Goal: Book appointment/travel/reservation

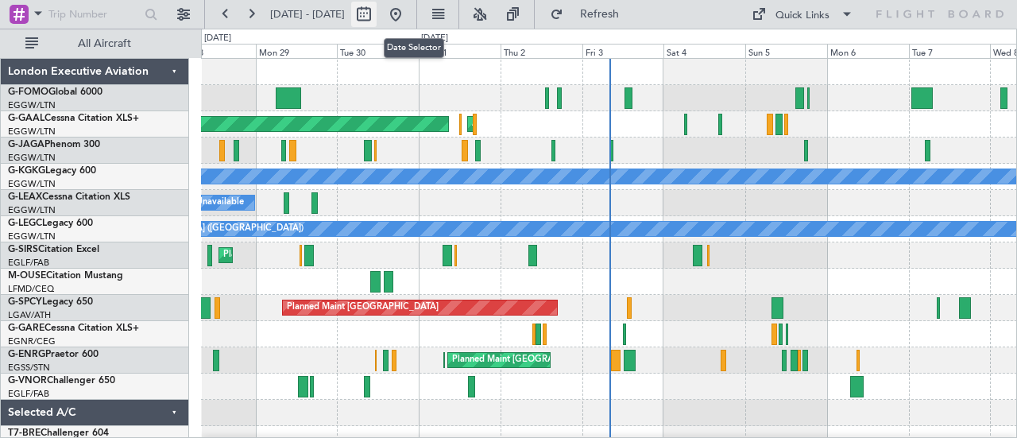
click at [377, 16] on button at bounding box center [363, 14] width 25 height 25
select select "9"
select select "2025"
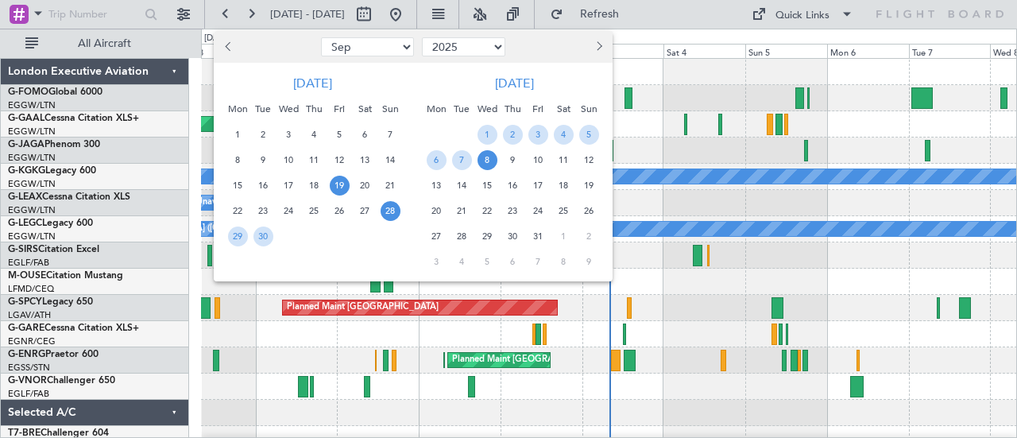
click at [332, 190] on span "19" at bounding box center [340, 186] width 20 height 20
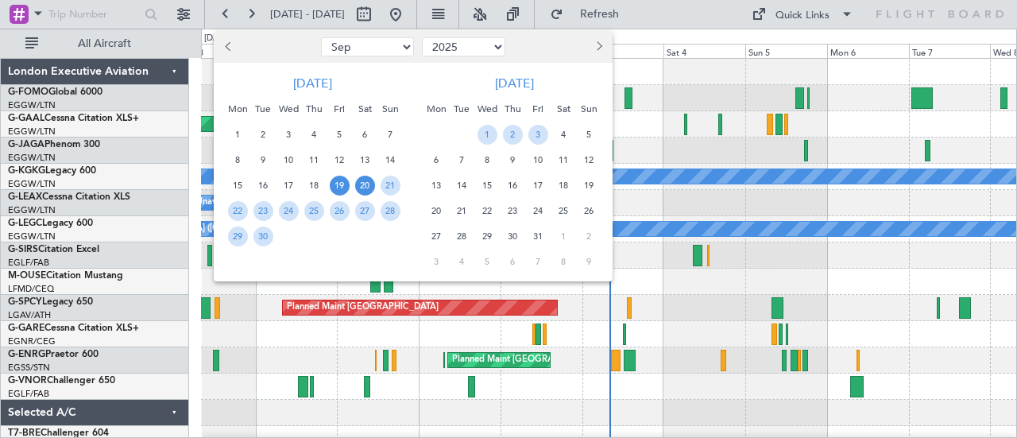
click at [369, 190] on span "20" at bounding box center [365, 186] width 20 height 20
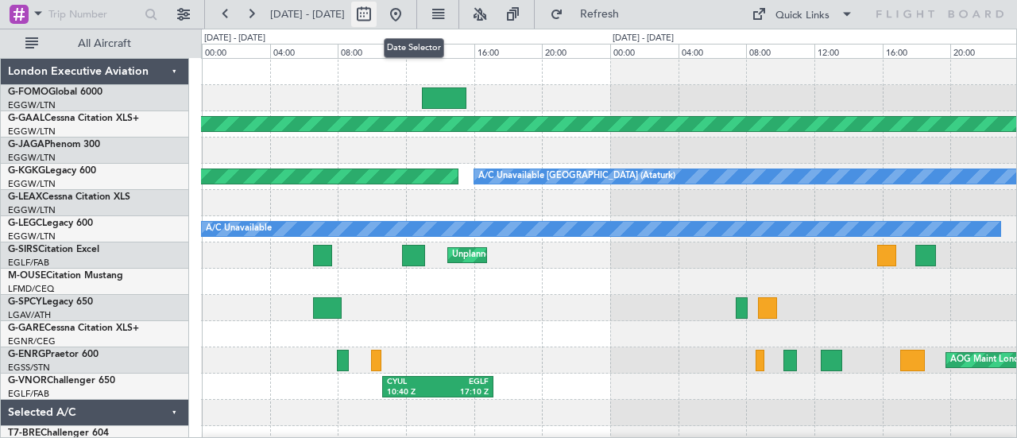
click at [377, 10] on button at bounding box center [363, 14] width 25 height 25
select select "9"
select select "2025"
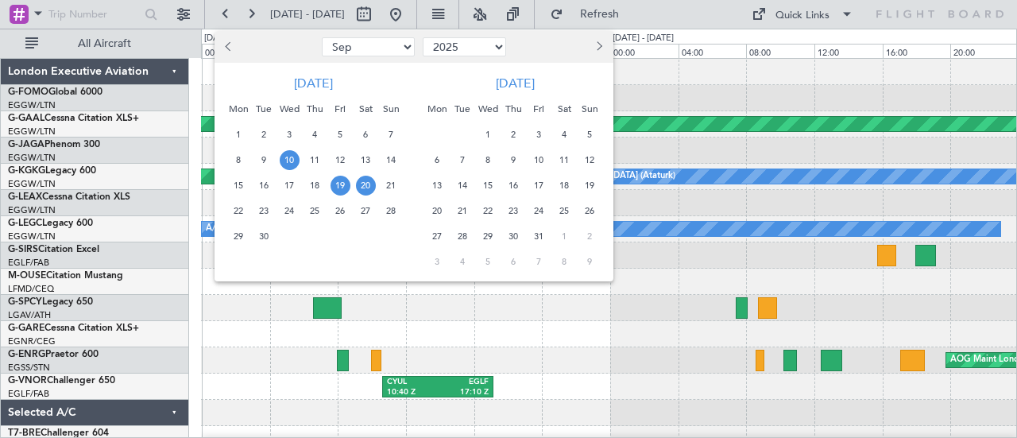
click at [284, 160] on span "10" at bounding box center [290, 160] width 20 height 20
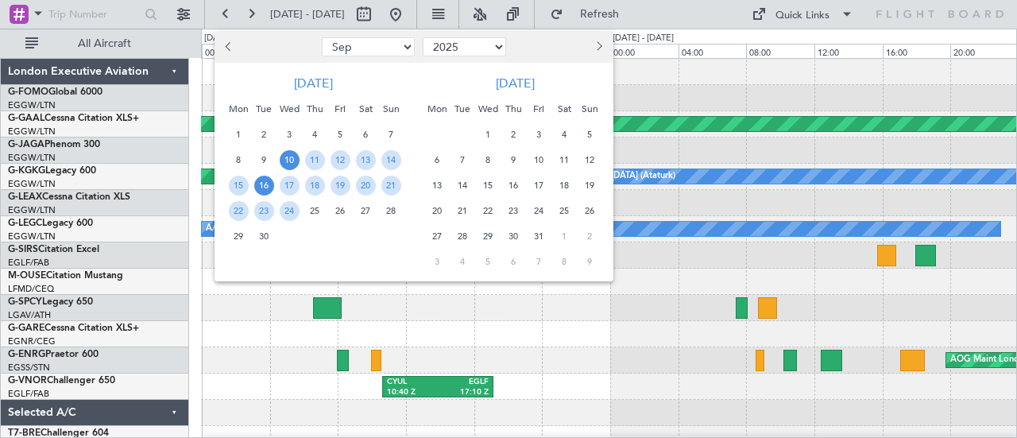
click at [269, 184] on span "16" at bounding box center [264, 186] width 20 height 20
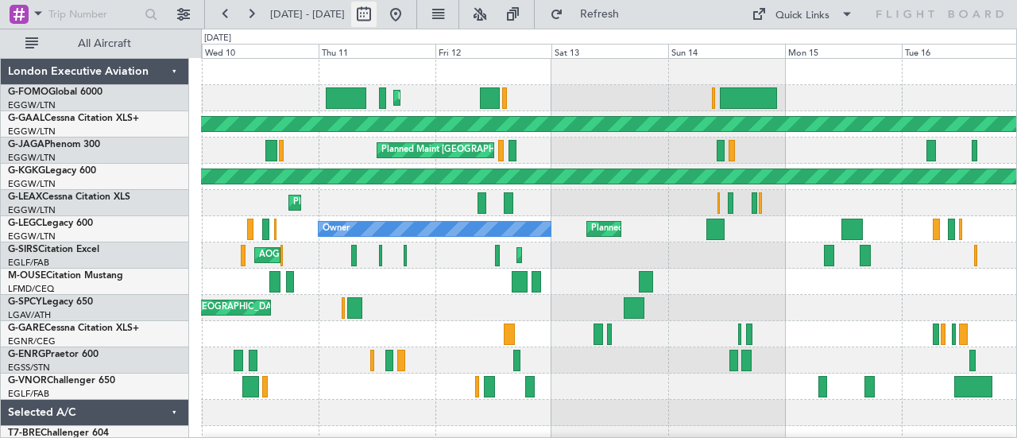
click at [377, 14] on button at bounding box center [363, 14] width 25 height 25
select select "9"
select select "2025"
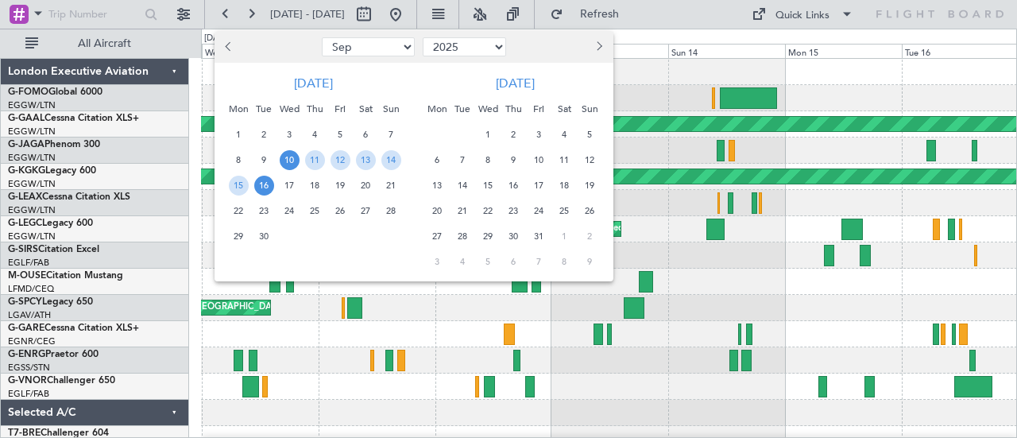
click at [360, 208] on span "27" at bounding box center [366, 211] width 20 height 20
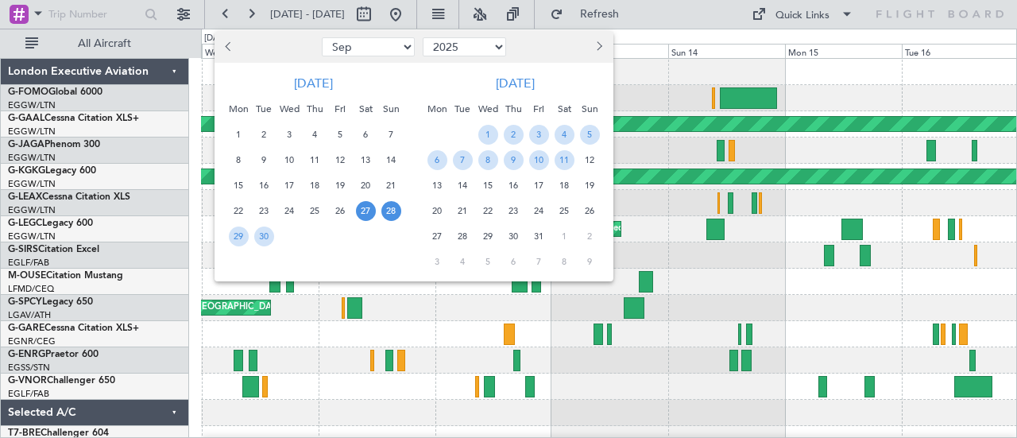
click at [394, 211] on span "28" at bounding box center [391, 211] width 20 height 20
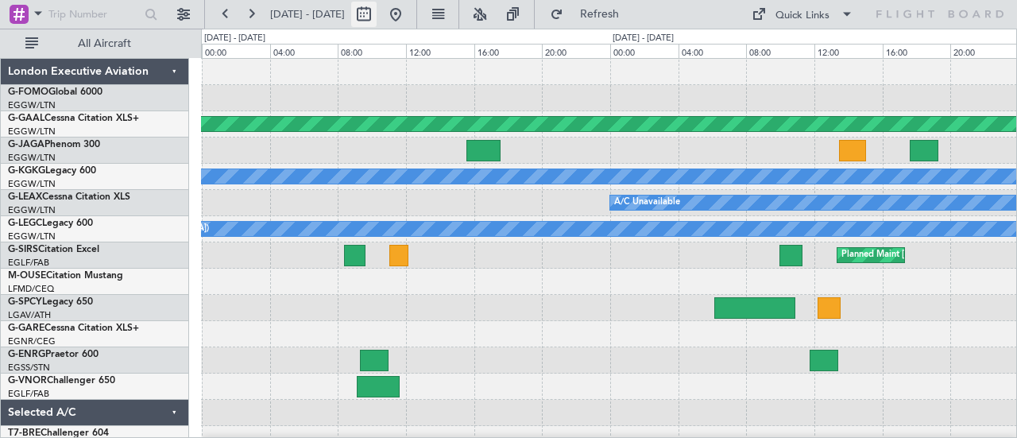
click at [377, 10] on button at bounding box center [363, 14] width 25 height 25
select select "9"
select select "2025"
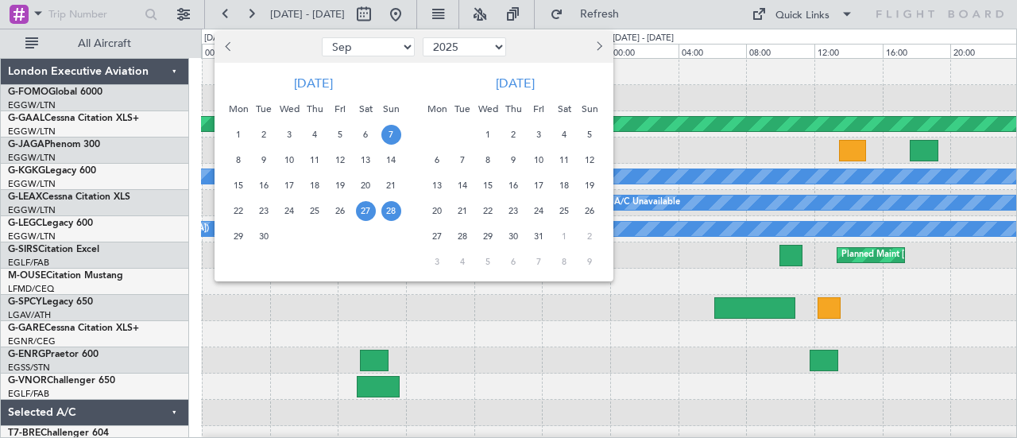
click at [385, 134] on span "7" at bounding box center [391, 135] width 20 height 20
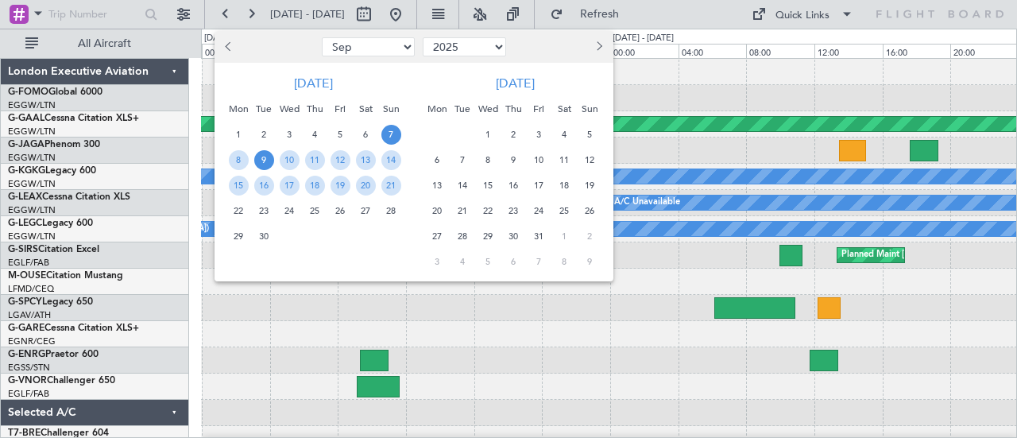
click at [269, 160] on span "9" at bounding box center [264, 160] width 20 height 20
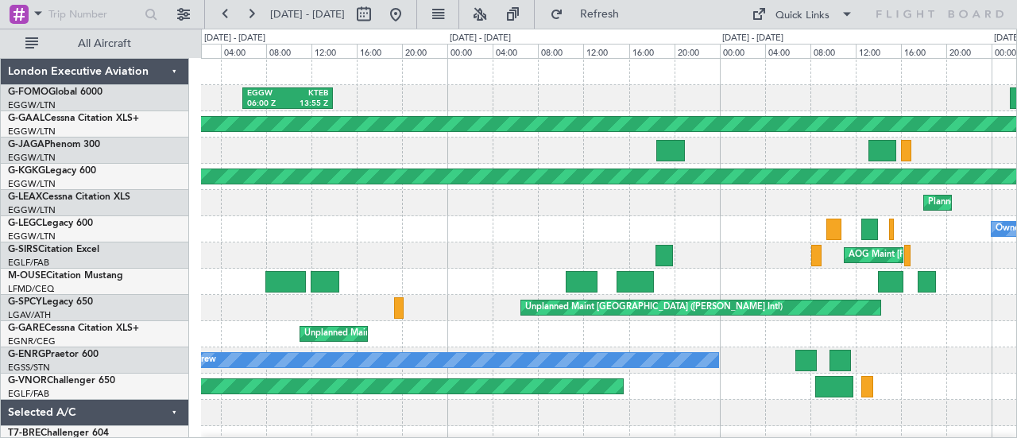
click at [394, 226] on div "Owner" at bounding box center [609, 229] width 816 height 26
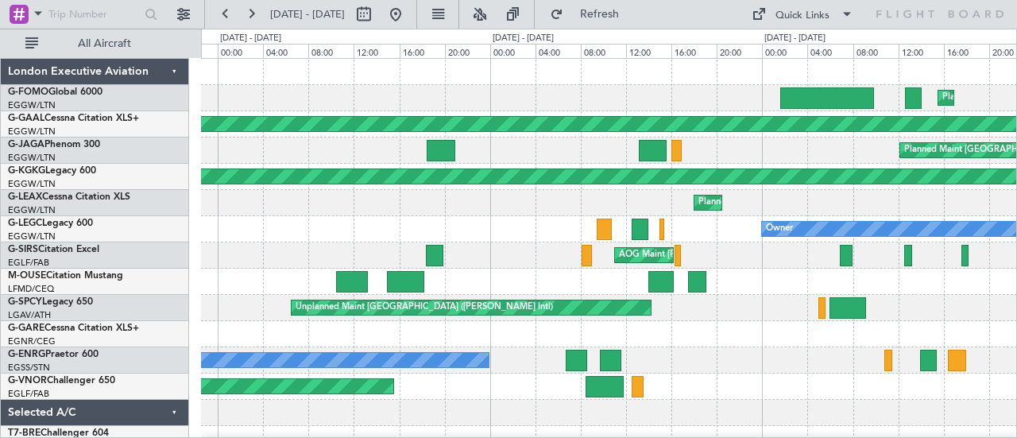
click at [721, 320] on div "Planned Maint [GEOGRAPHIC_DATA] ([GEOGRAPHIC_DATA]) EGGW 06:00 Z KTEB 13:55 Z P…" at bounding box center [609, 334] width 816 height 551
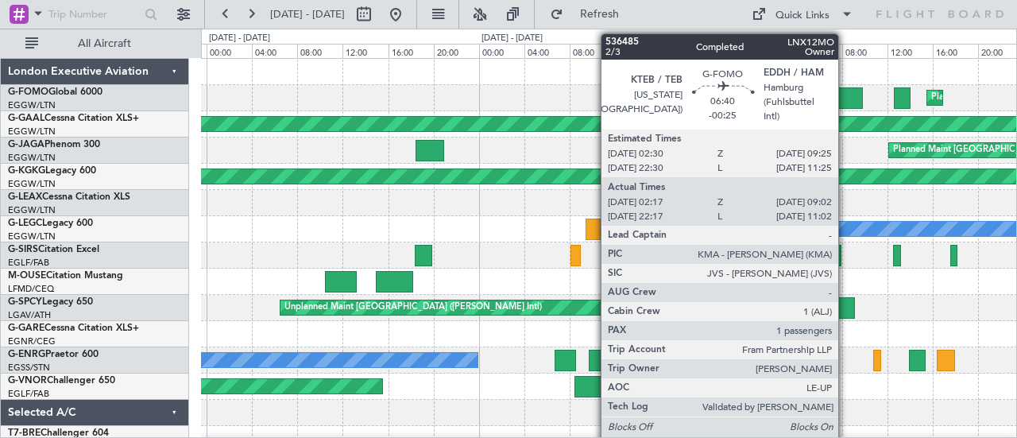
click at [846, 90] on div at bounding box center [816, 97] width 94 height 21
